Goal: Task Accomplishment & Management: Manage account settings

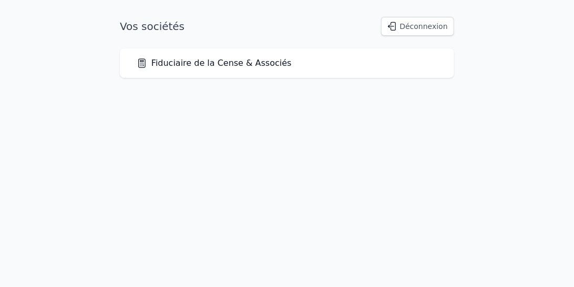
click at [216, 66] on link "Fiduciaire de la Cense & Associés" at bounding box center [214, 63] width 155 height 13
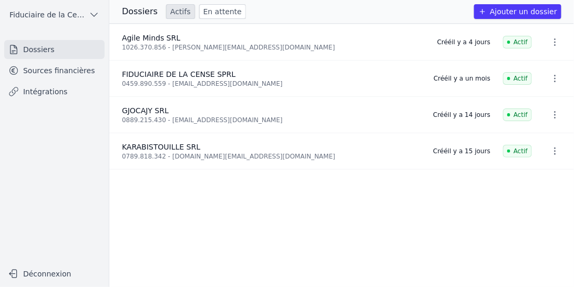
click at [64, 92] on link "Intégrations" at bounding box center [54, 91] width 100 height 19
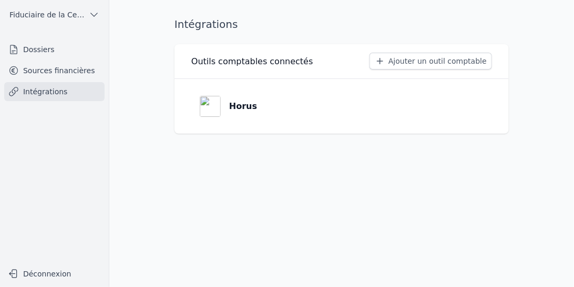
click at [42, 50] on link "Dossiers" at bounding box center [54, 49] width 100 height 19
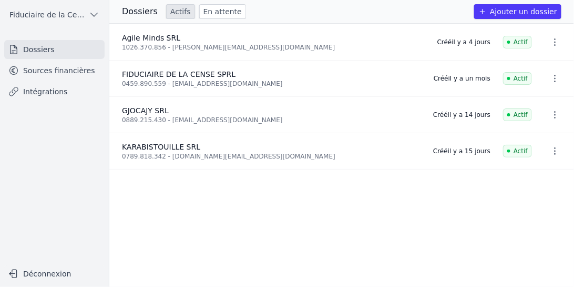
click at [40, 72] on link "Sources financières" at bounding box center [54, 70] width 100 height 19
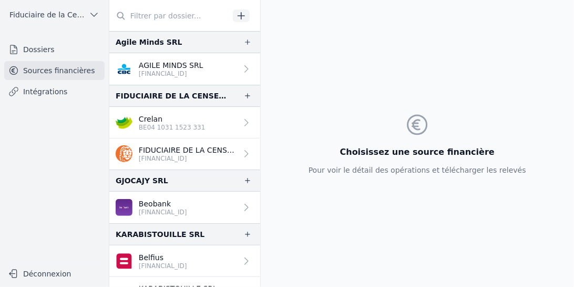
click at [169, 65] on p "AGILE MINDS SRL" at bounding box center [171, 65] width 65 height 11
click at [184, 70] on p "[FINANCIAL_ID]" at bounding box center [171, 73] width 65 height 8
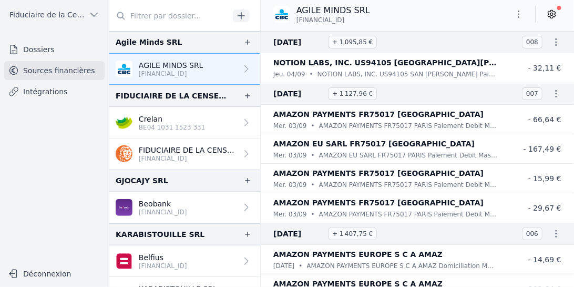
click at [552, 14] on icon at bounding box center [552, 14] width 11 height 11
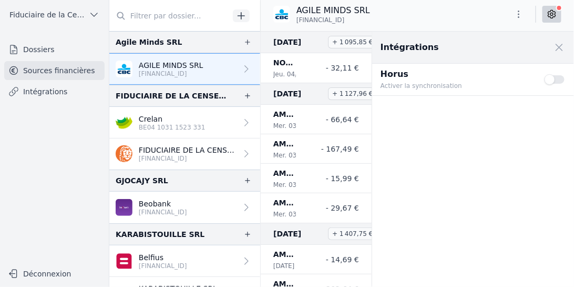
click at [562, 79] on button "Use setting" at bounding box center [555, 79] width 21 height 11
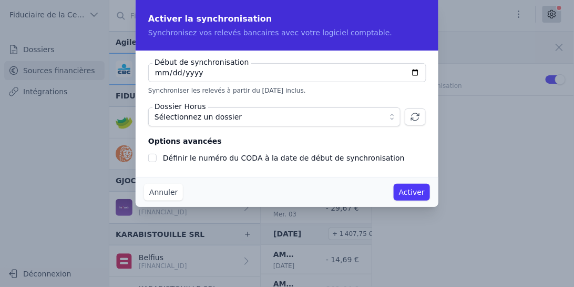
click at [249, 120] on span "Sélectionnez un dossier" at bounding box center [267, 116] width 225 height 13
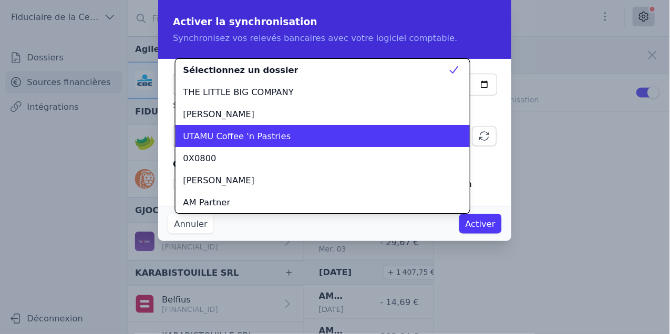
scroll to position [30, 0]
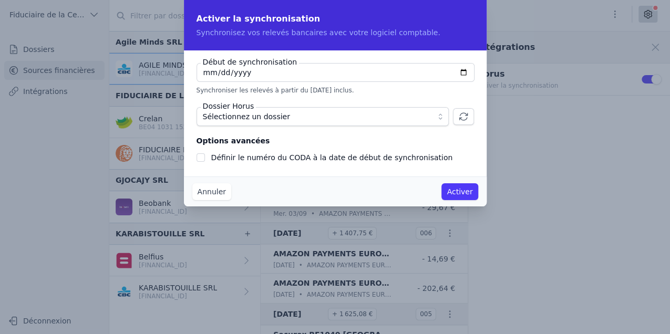
click at [442, 118] on button "Sélectionnez un dossier" at bounding box center [323, 116] width 252 height 19
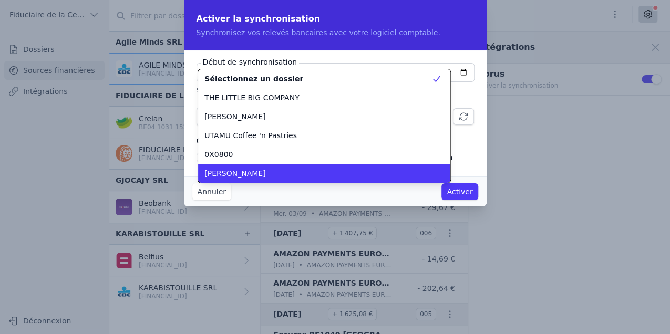
scroll to position [1230, 0]
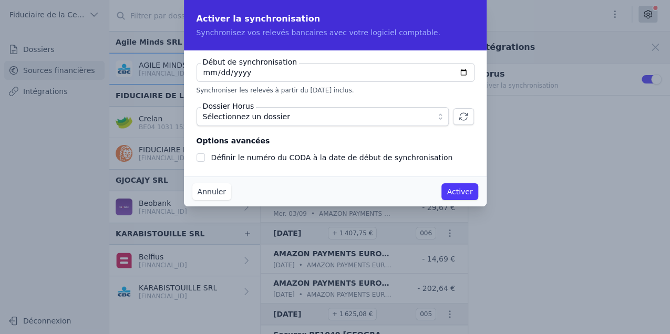
click at [233, 112] on span "Sélectionnez un dossier" at bounding box center [246, 116] width 87 height 13
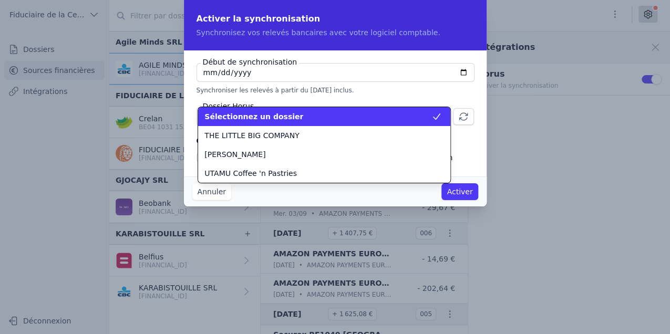
click at [233, 116] on span "Sélectionnez un dossier" at bounding box center [254, 116] width 99 height 11
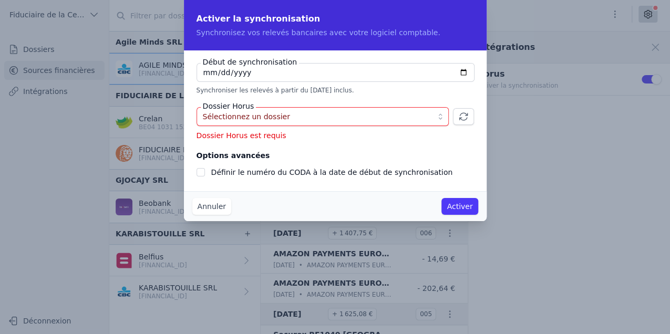
click at [234, 115] on span "Sélectionnez un dossier" at bounding box center [246, 116] width 87 height 13
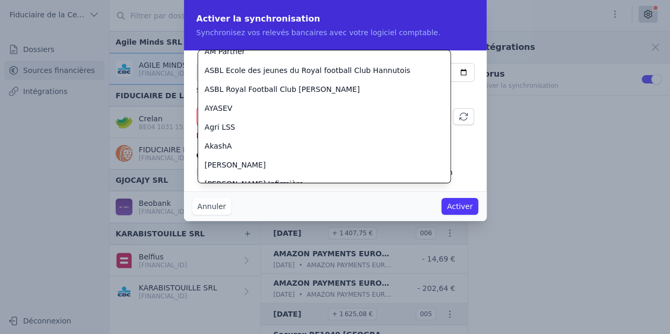
scroll to position [87, 0]
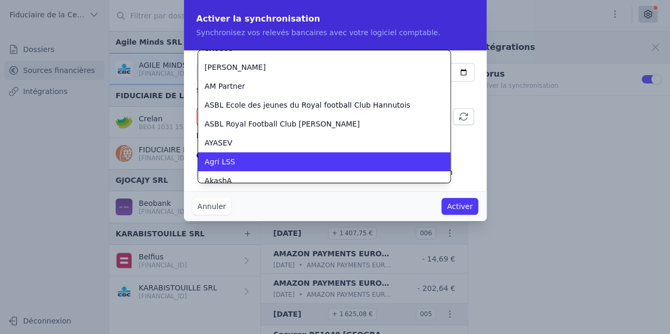
drag, startPoint x: 265, startPoint y: 200, endPoint x: 279, endPoint y: 199, distance: 13.7
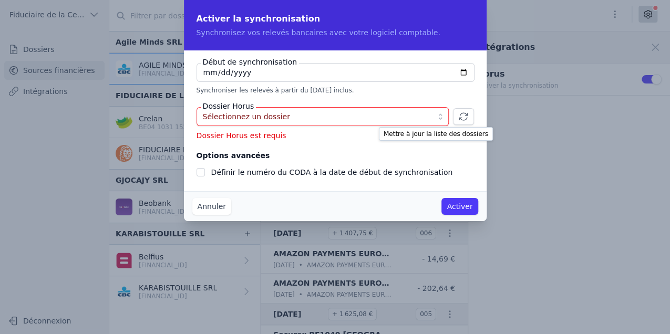
click at [464, 118] on icon "button" at bounding box center [463, 116] width 11 height 11
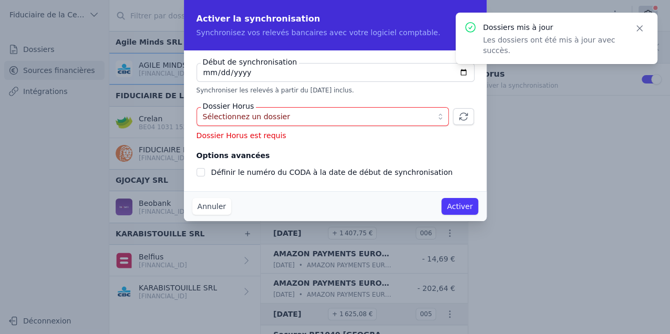
click at [360, 120] on span "Sélectionnez un dossier" at bounding box center [315, 116] width 225 height 13
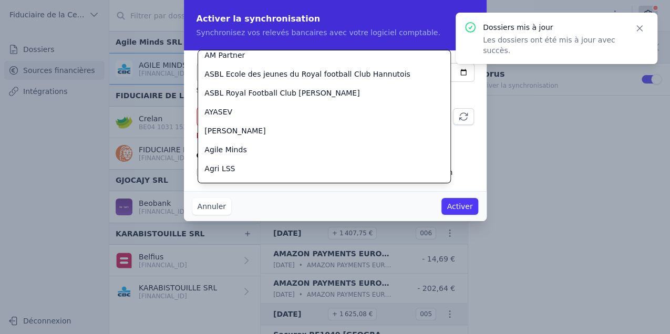
scroll to position [90, 0]
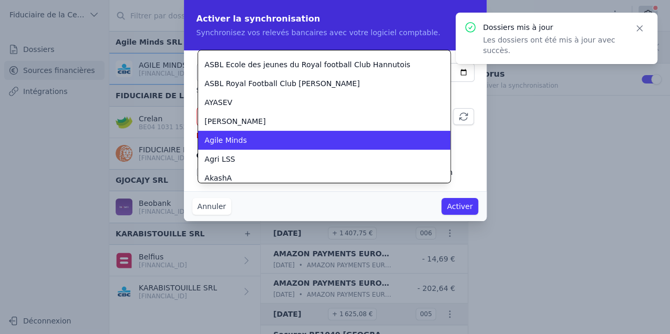
click at [312, 147] on li "Agile Minds" at bounding box center [324, 140] width 252 height 19
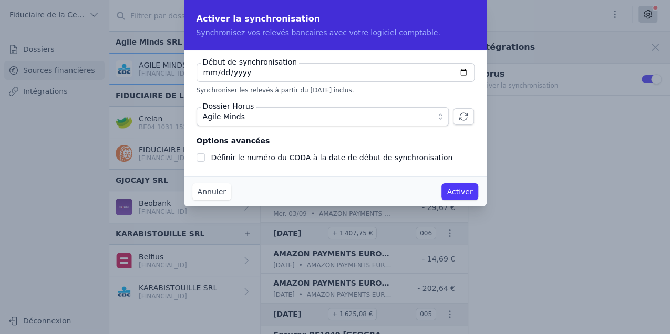
click at [256, 157] on label "Définir le numéro du CODA à la date de début de synchronisation" at bounding box center [332, 158] width 242 height 8
click at [205, 157] on input "Définir le numéro du CODA à la date de début de synchronisation" at bounding box center [201, 158] width 8 height 8
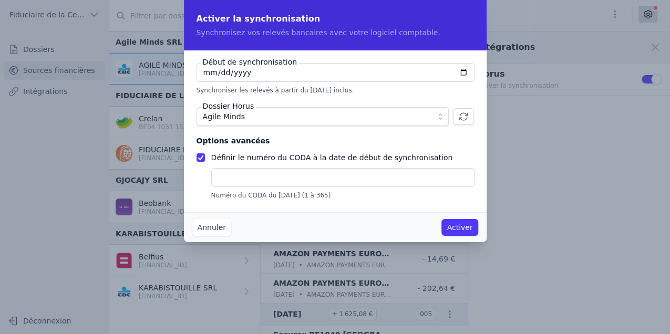
click at [201, 156] on input "Définir le numéro du CODA à la date de début de synchronisation" at bounding box center [201, 158] width 8 height 8
checkbox input "false"
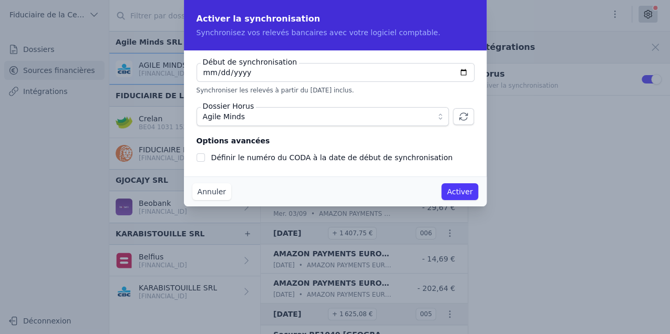
click at [262, 75] on input "[DATE]" at bounding box center [336, 72] width 278 height 19
type input "[DATE]"
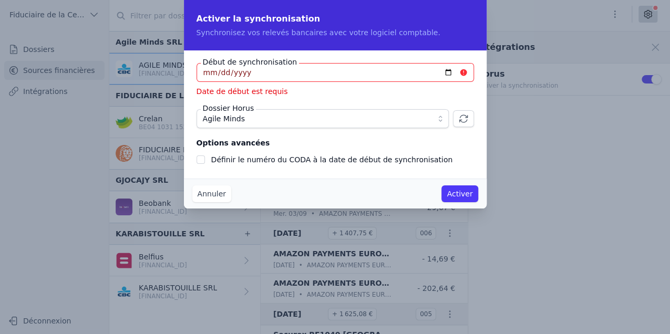
type input "[DATE]"
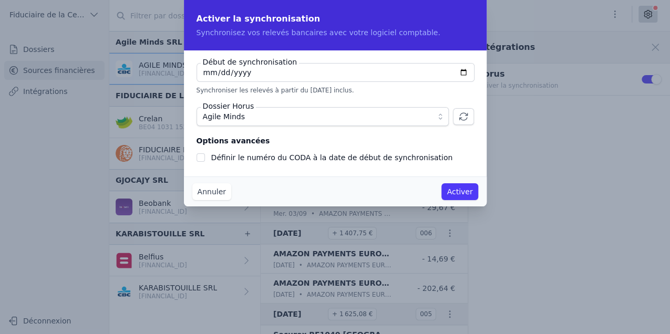
click at [456, 193] on button "Activer" at bounding box center [460, 191] width 36 height 17
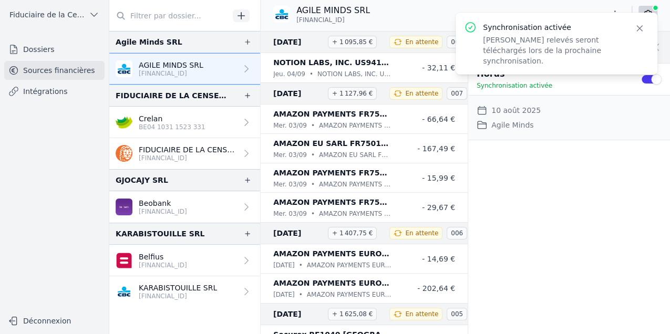
click at [574, 203] on div "Intégrations Close panel Horus Synchronisation activée Use setting Date de débu…" at bounding box center [569, 183] width 202 height 303
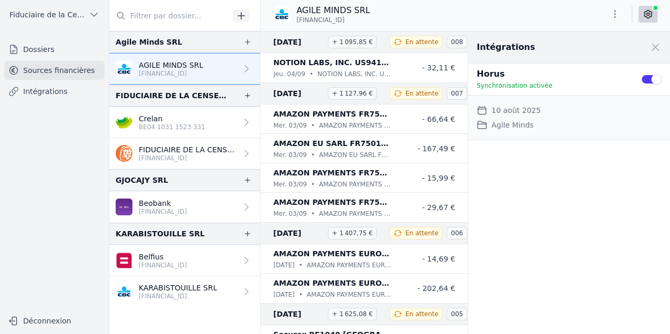
click at [172, 208] on p "[FINANCIAL_ID]" at bounding box center [163, 212] width 48 height 8
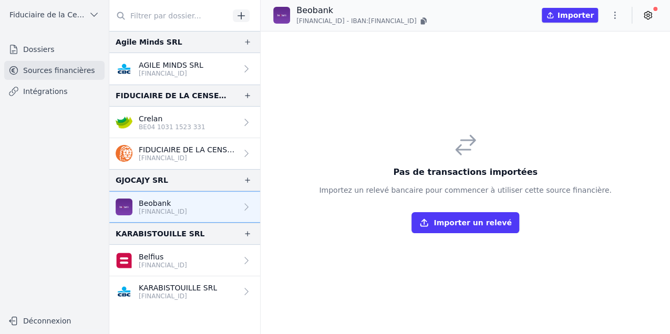
click at [150, 286] on p "[FINANCIAL_ID]" at bounding box center [178, 296] width 78 height 8
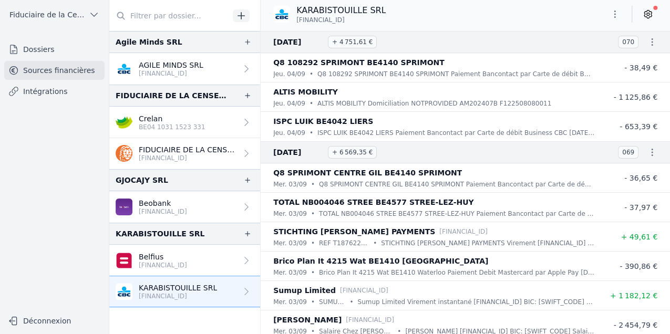
click at [574, 16] on icon at bounding box center [648, 14] width 11 height 11
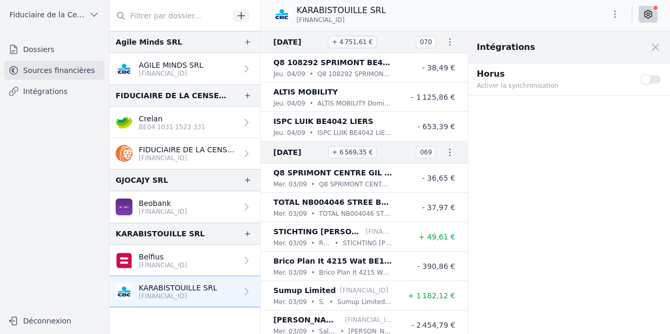
click at [50, 130] on nav "Dossiers Sources financières Intégrations" at bounding box center [54, 171] width 92 height 262
click at [574, 75] on button "Use setting" at bounding box center [651, 79] width 21 height 11
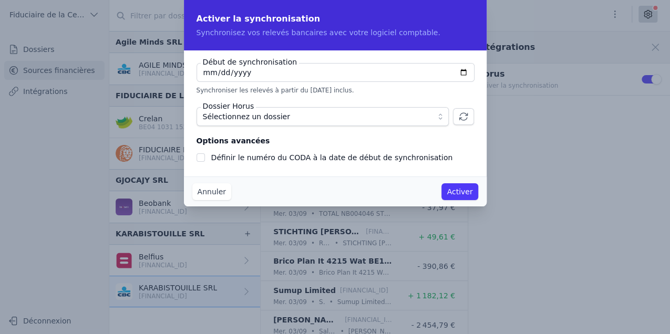
click at [289, 115] on span "Sélectionnez un dossier" at bounding box center [315, 116] width 225 height 13
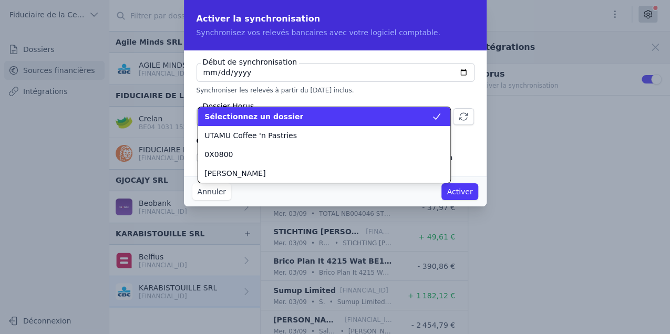
scroll to position [1325, 0]
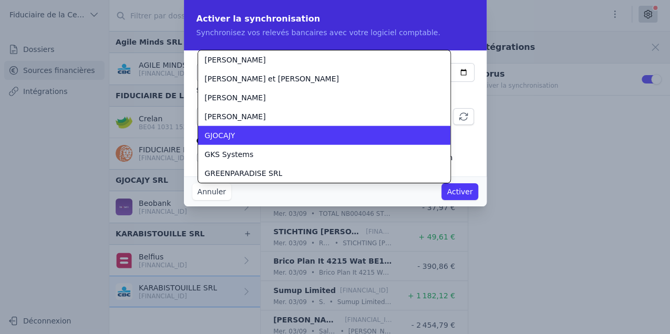
click at [287, 132] on div "GJOCAJY" at bounding box center [318, 135] width 227 height 11
checkbox input "false"
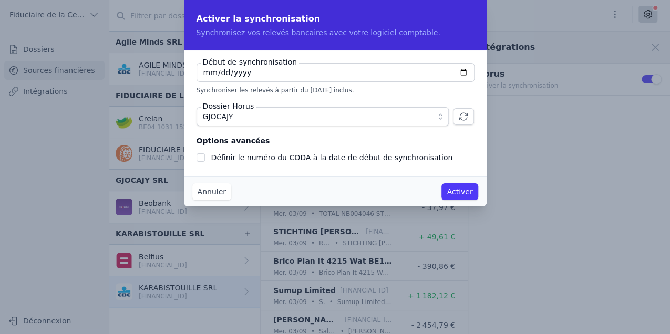
click at [209, 72] on input "[DATE]" at bounding box center [336, 72] width 278 height 19
click at [273, 117] on span "GJOCAJY" at bounding box center [315, 116] width 225 height 13
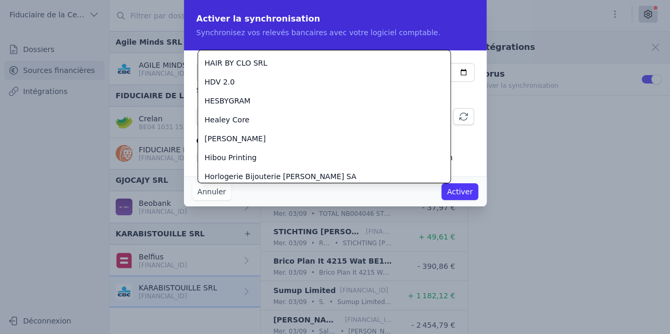
scroll to position [1483, 0]
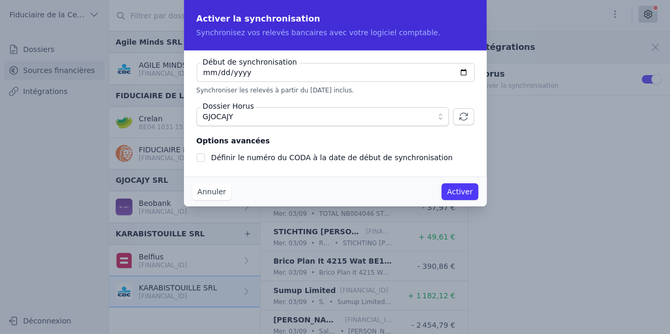
click at [463, 117] on icon "button" at bounding box center [463, 116] width 11 height 11
click at [281, 117] on span "GJOCAJY" at bounding box center [315, 116] width 225 height 13
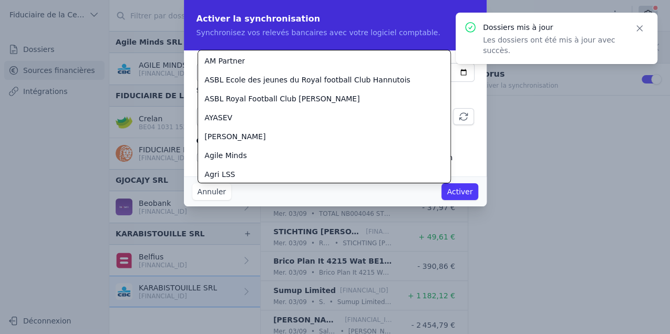
scroll to position [0, 0]
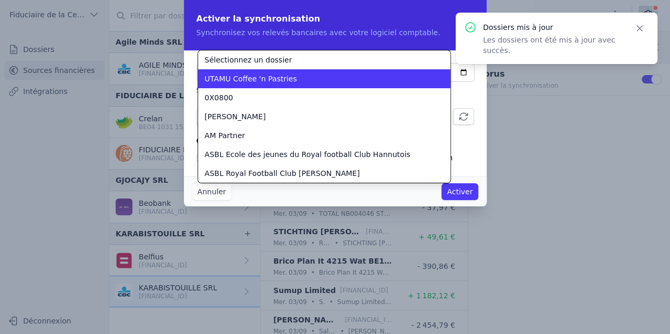
click at [299, 67] on li "Sélectionnez un dossier" at bounding box center [324, 59] width 252 height 19
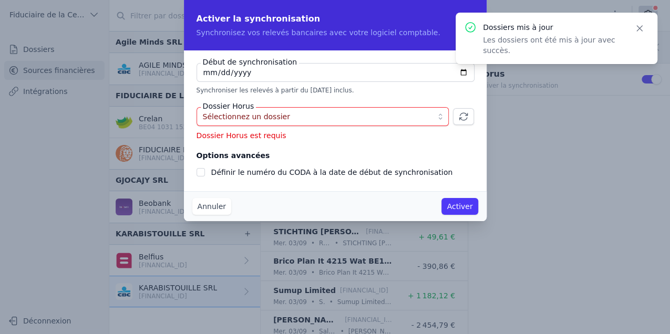
click at [237, 117] on span "Sélectionnez un dossier" at bounding box center [246, 116] width 87 height 13
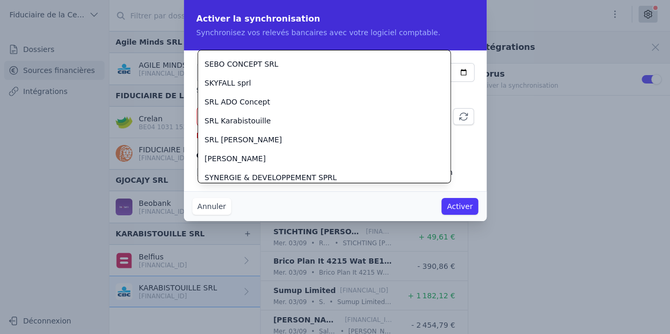
scroll to position [2581, 0]
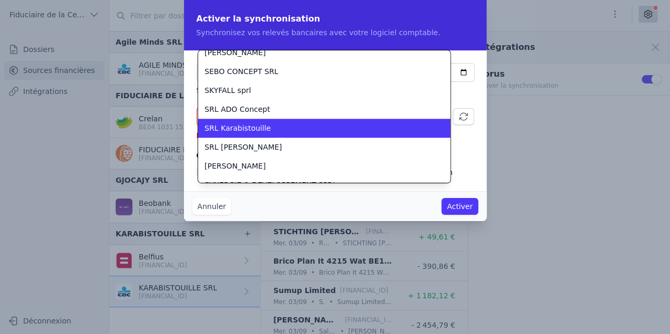
click at [280, 134] on li "SRL Karabistouille" at bounding box center [324, 128] width 252 height 19
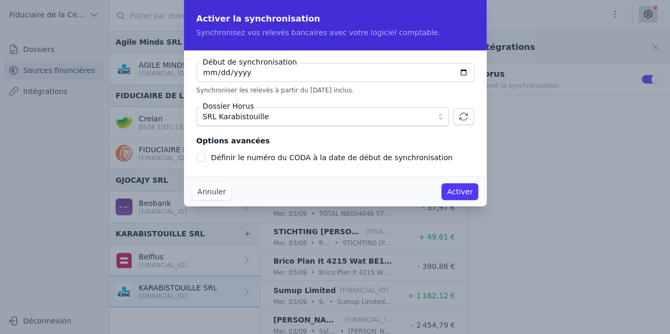
click at [264, 75] on input "[DATE]" at bounding box center [336, 72] width 278 height 19
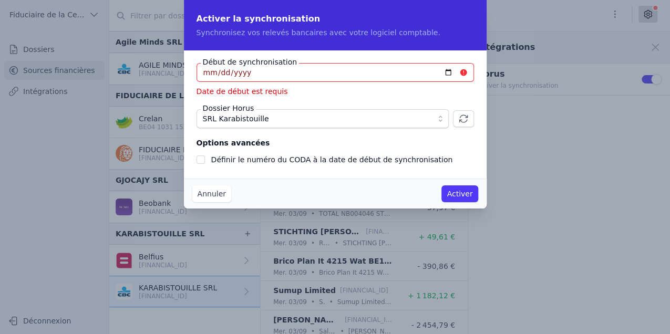
type input "[DATE]"
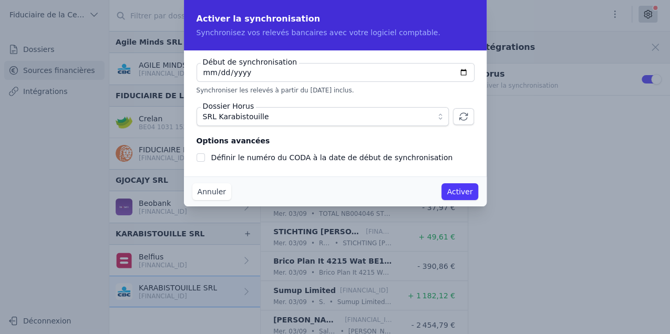
click at [461, 188] on button "Activer" at bounding box center [460, 191] width 36 height 17
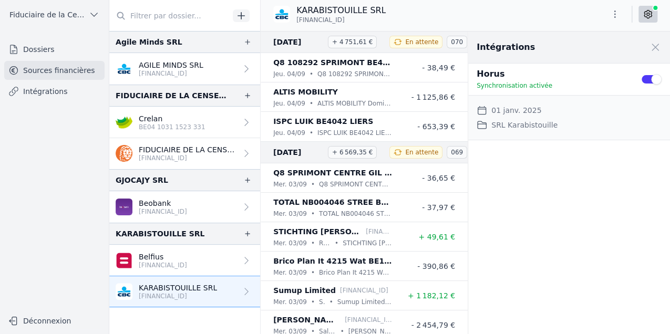
click at [179, 69] on p "[FINANCIAL_ID]" at bounding box center [171, 73] width 65 height 8
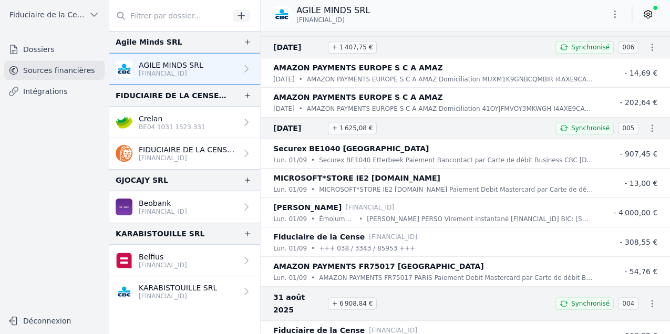
scroll to position [116, 0]
